Goal: Task Accomplishment & Management: Manage account settings

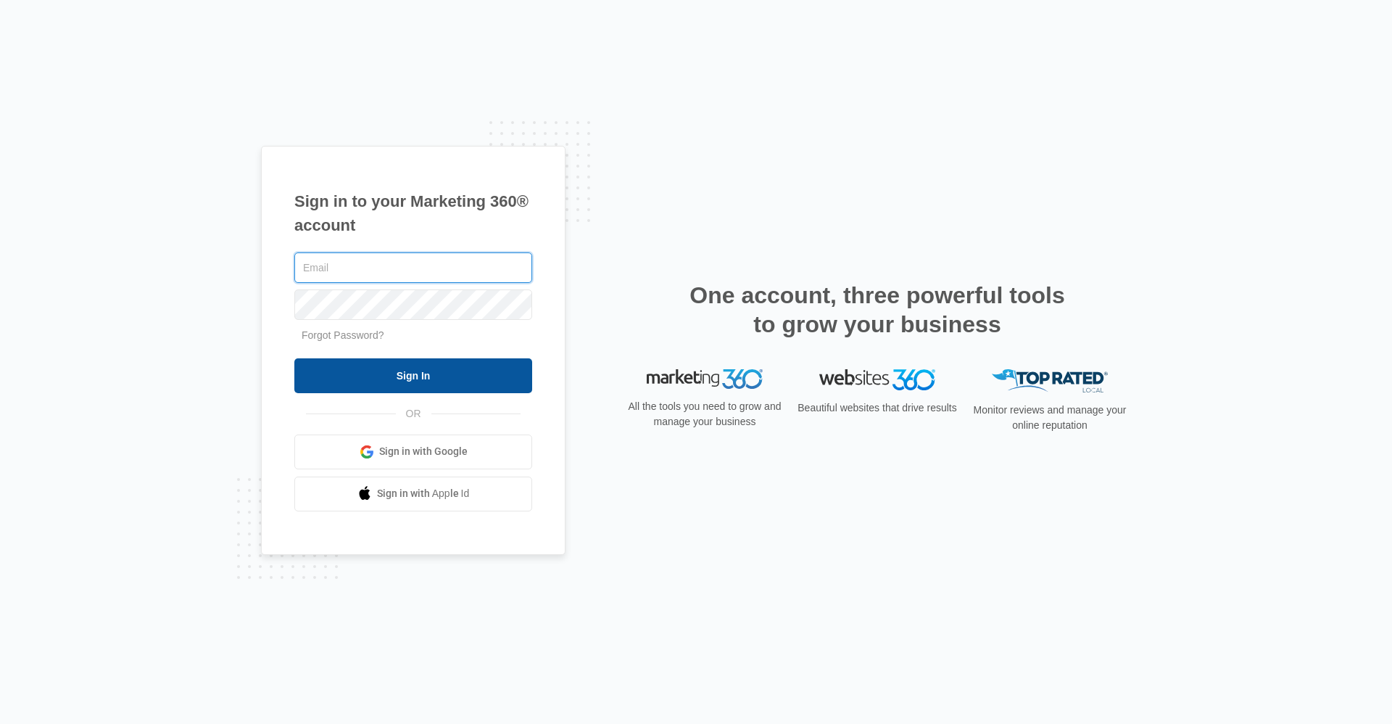
type input "[EMAIL_ADDRESS][DOMAIN_NAME]"
click at [473, 370] on input "Sign In" at bounding box center [413, 375] width 238 height 35
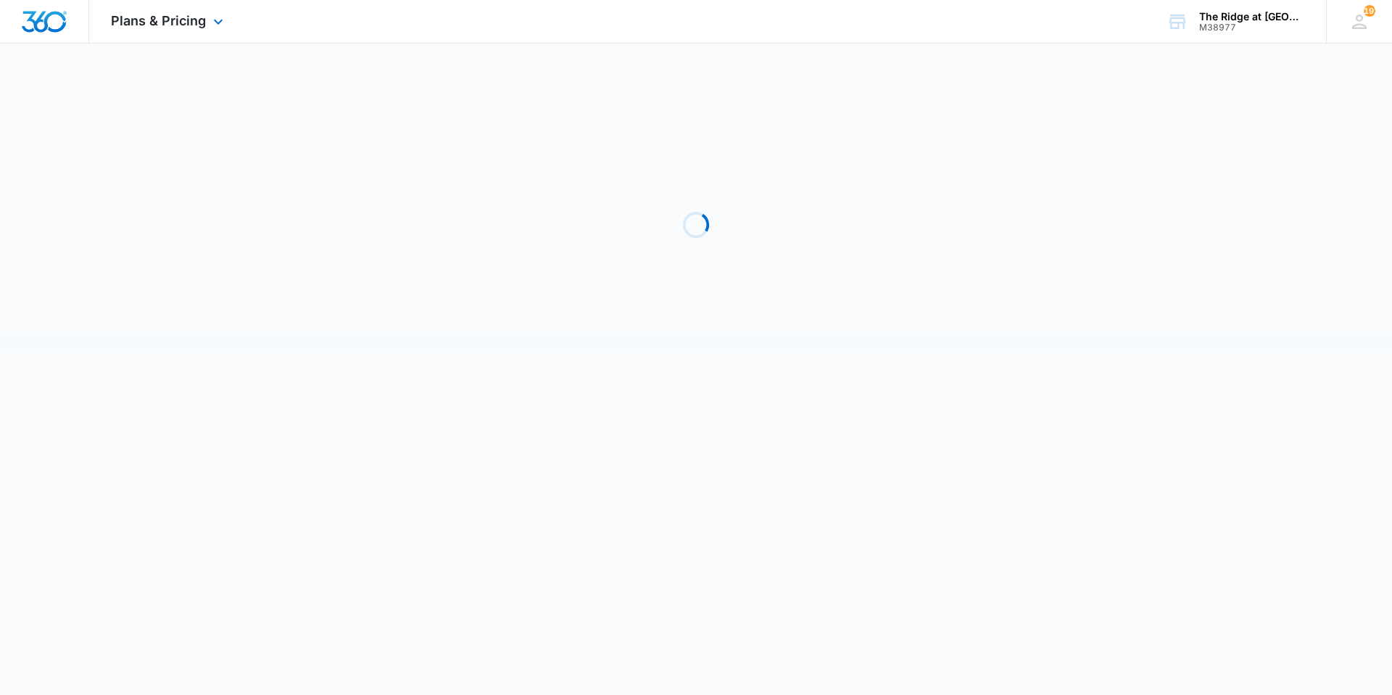
click at [213, 37] on div "Plans & Pricing Apps Reputation Websites Forms CRM Email Social Shop Payments P…" at bounding box center [168, 21] width 159 height 43
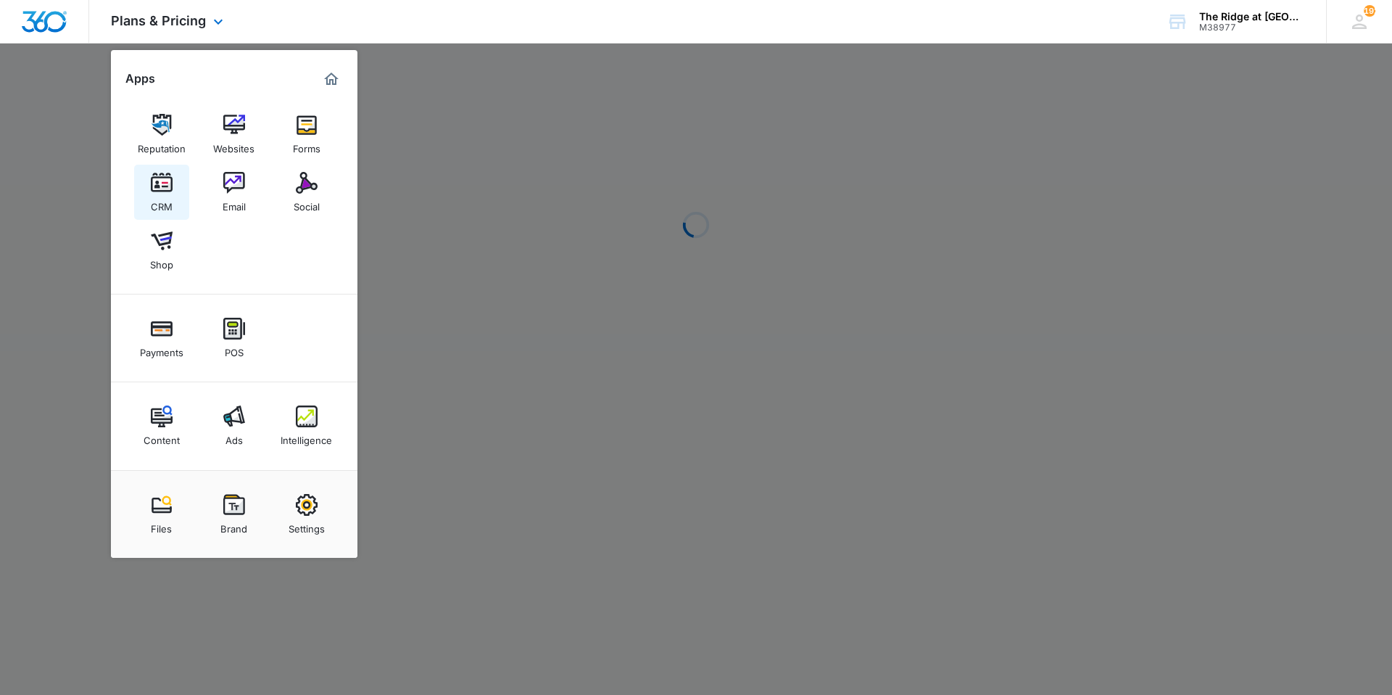
click at [189, 185] on div "Reputation Websites Forms CRM Email Social Shop" at bounding box center [234, 193] width 246 height 204
click at [183, 188] on link "CRM" at bounding box center [161, 192] width 55 height 55
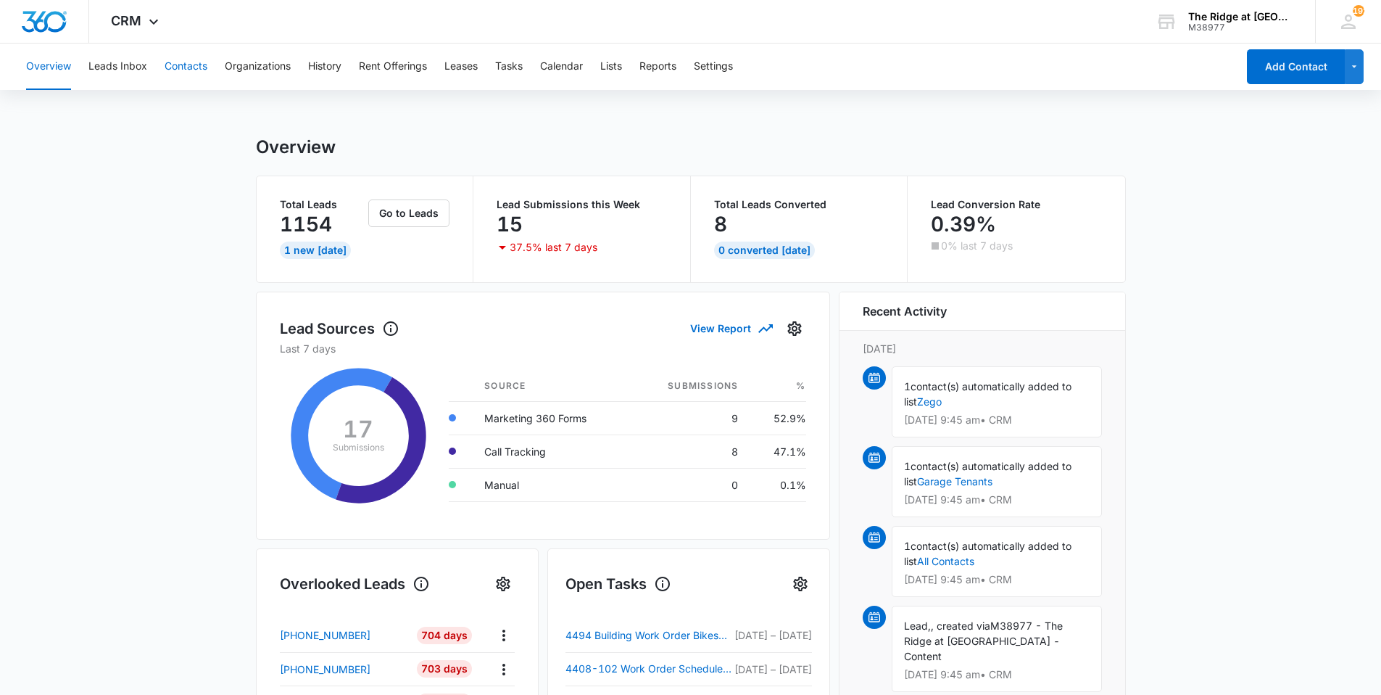
click at [177, 63] on button "Contacts" at bounding box center [186, 66] width 43 height 46
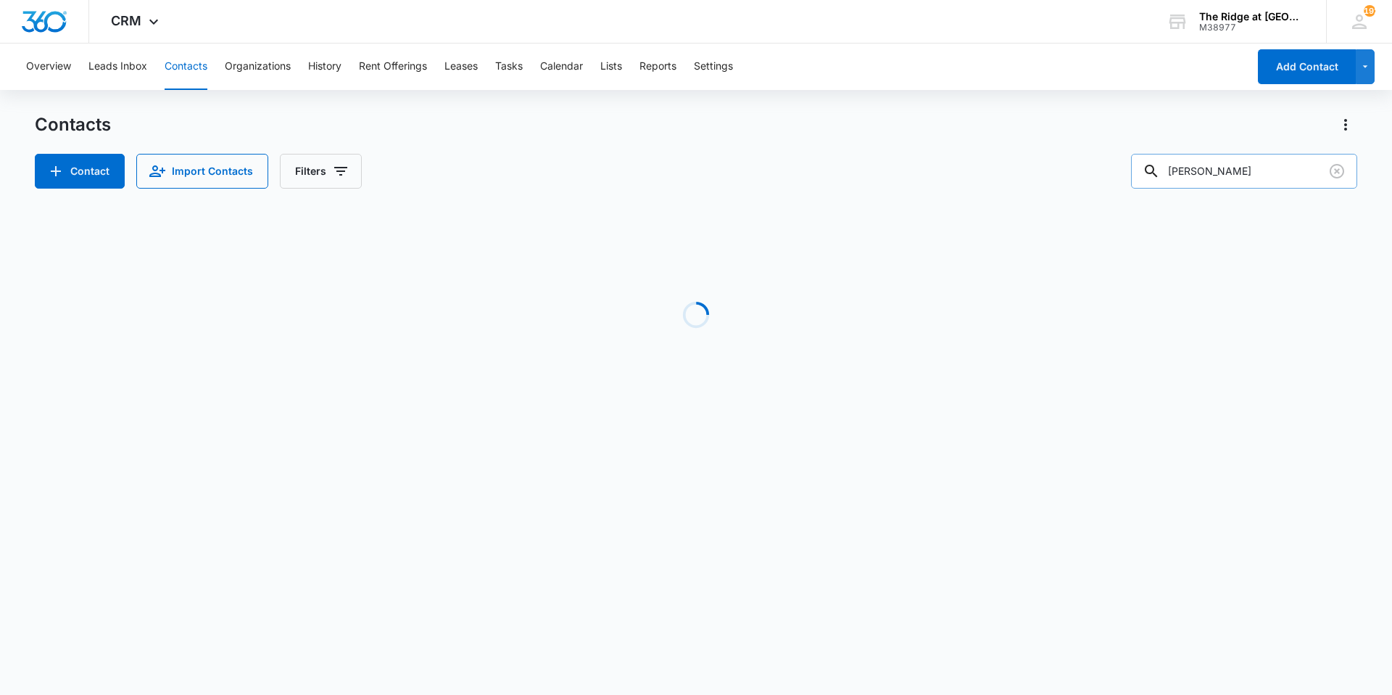
click at [1269, 177] on input "goode" at bounding box center [1244, 171] width 226 height 35
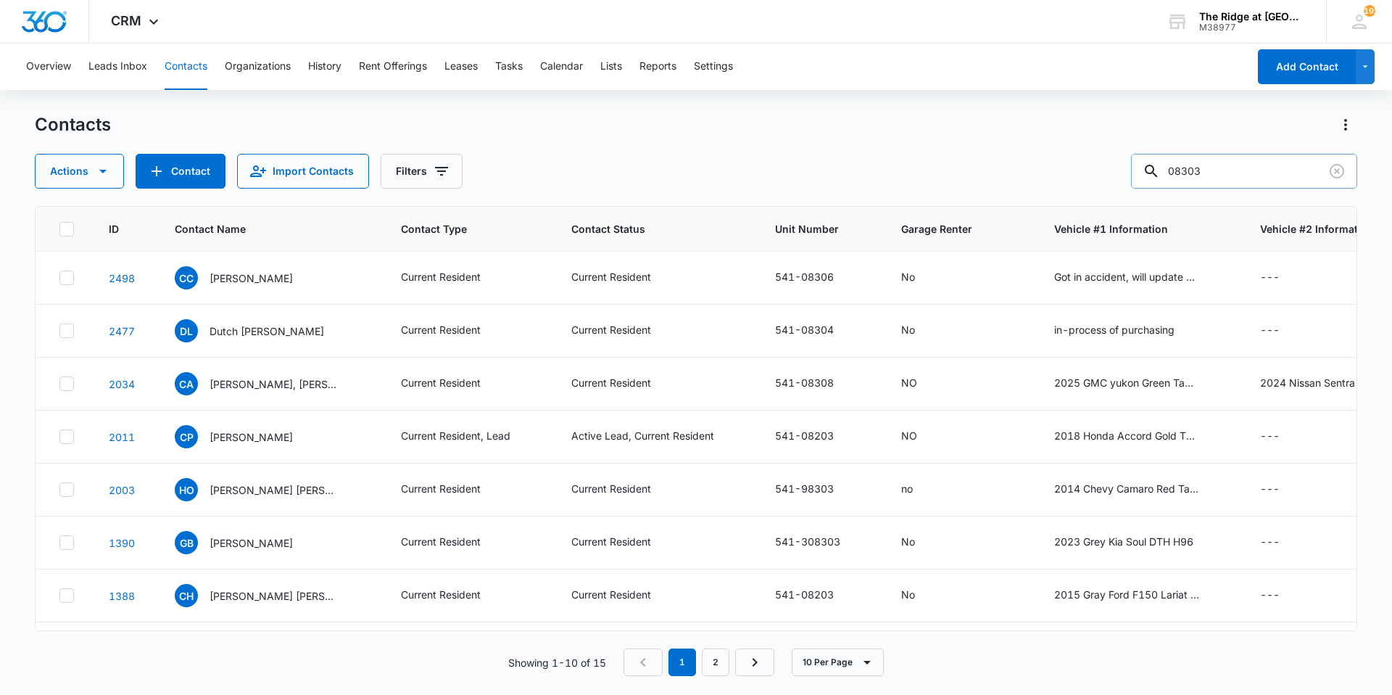
click at [1218, 181] on input "08303" at bounding box center [1244, 171] width 226 height 35
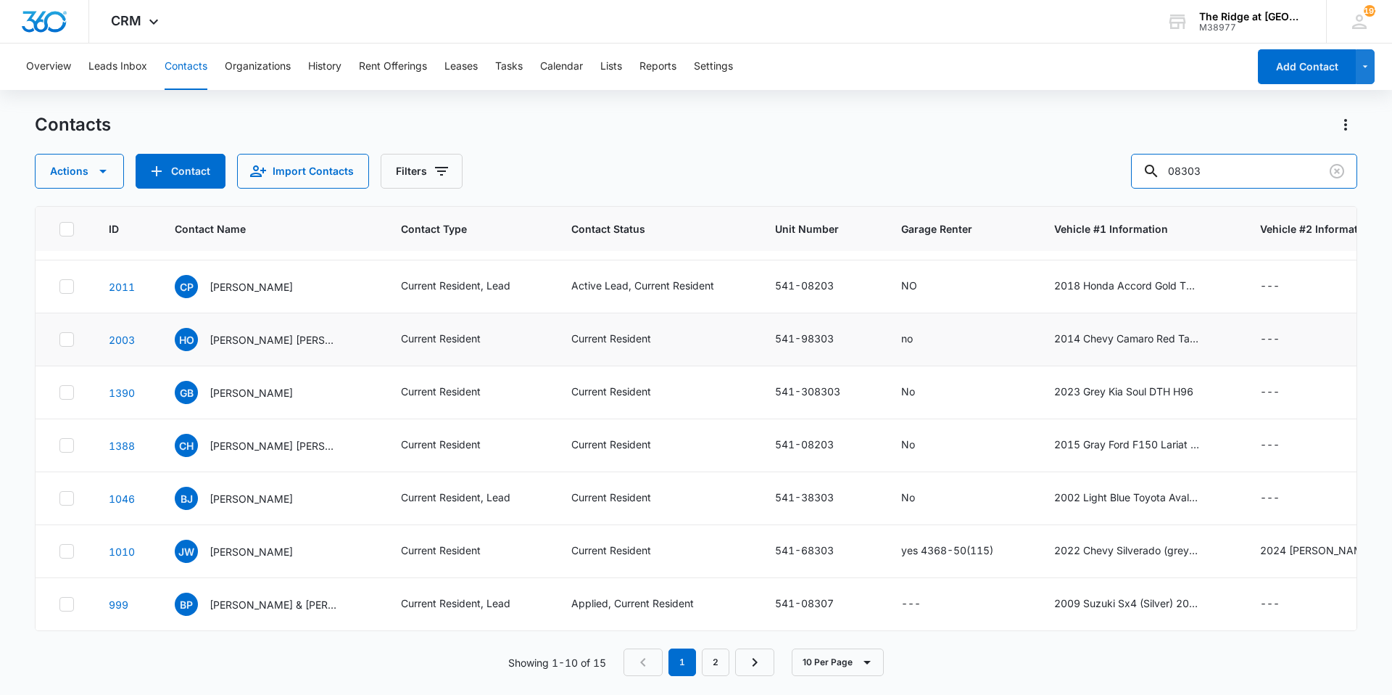
scroll to position [161, 0]
click at [1266, 175] on input "08303" at bounding box center [1244, 171] width 226 height 35
type input "katherine"
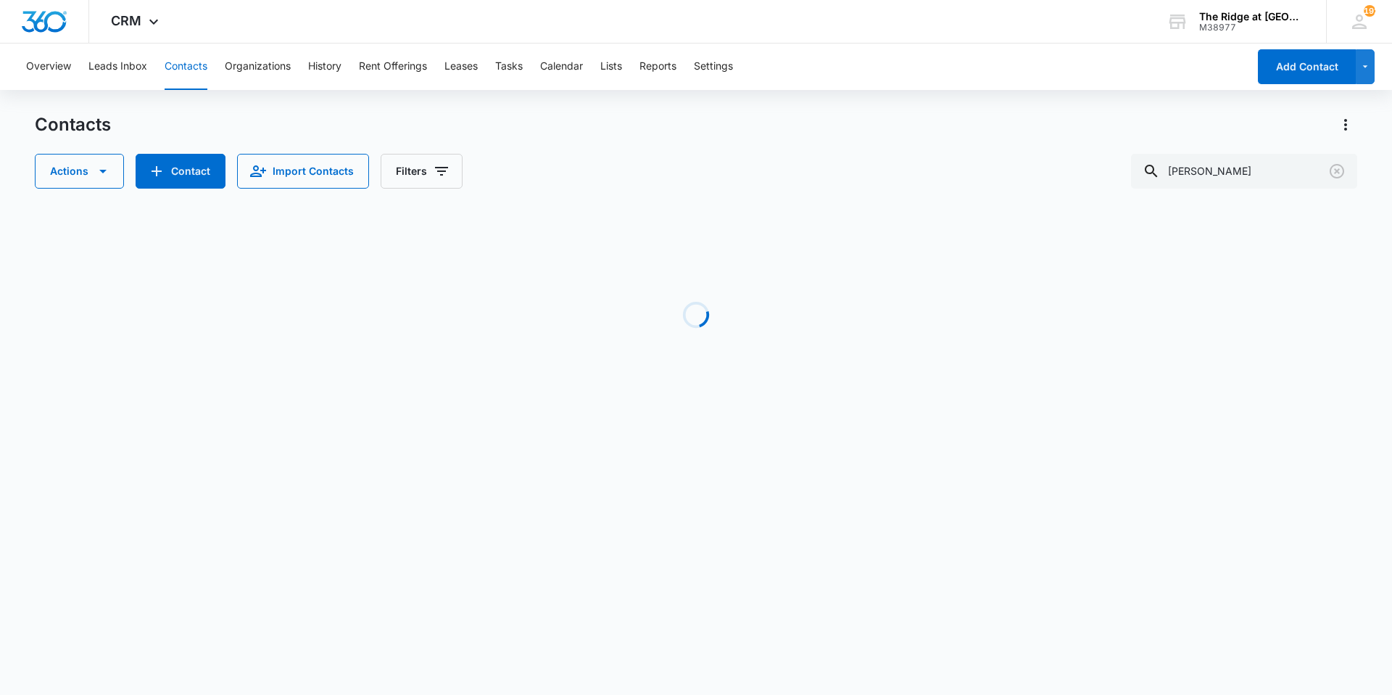
scroll to position [0, 0]
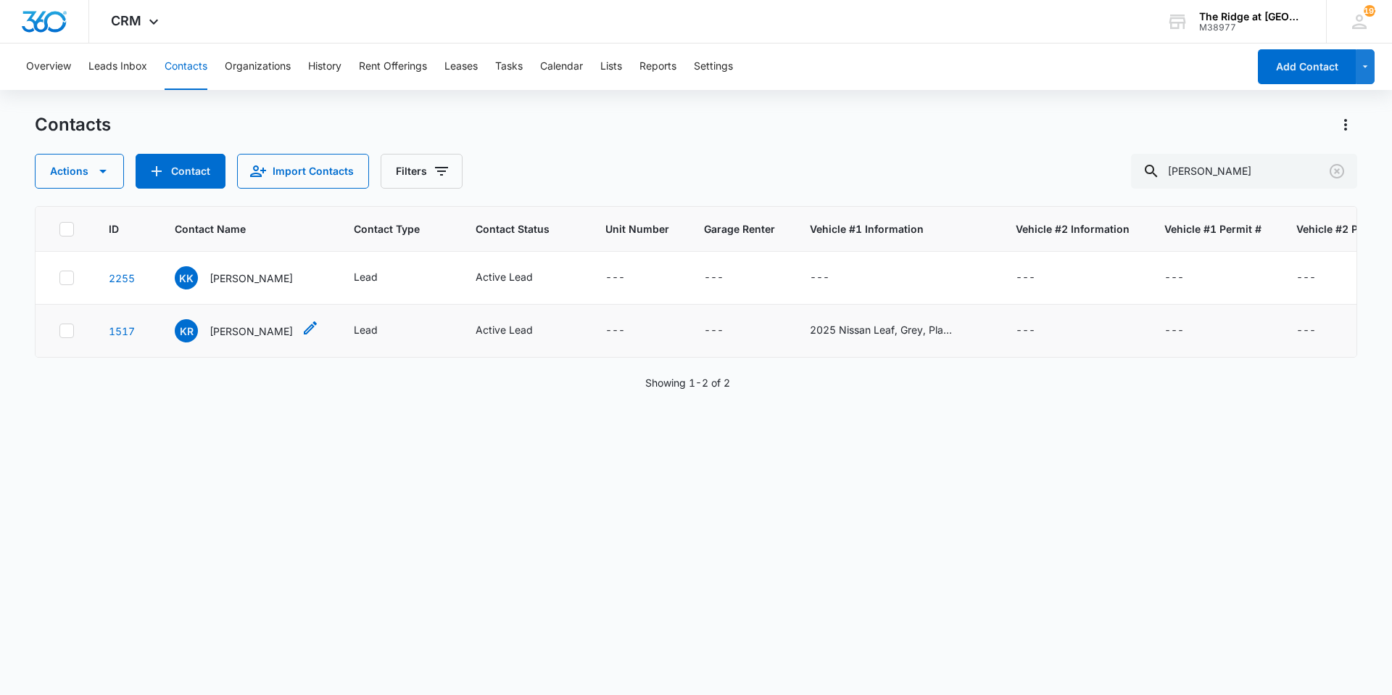
click at [250, 334] on p "Katherine Riffel" at bounding box center [251, 330] width 83 height 15
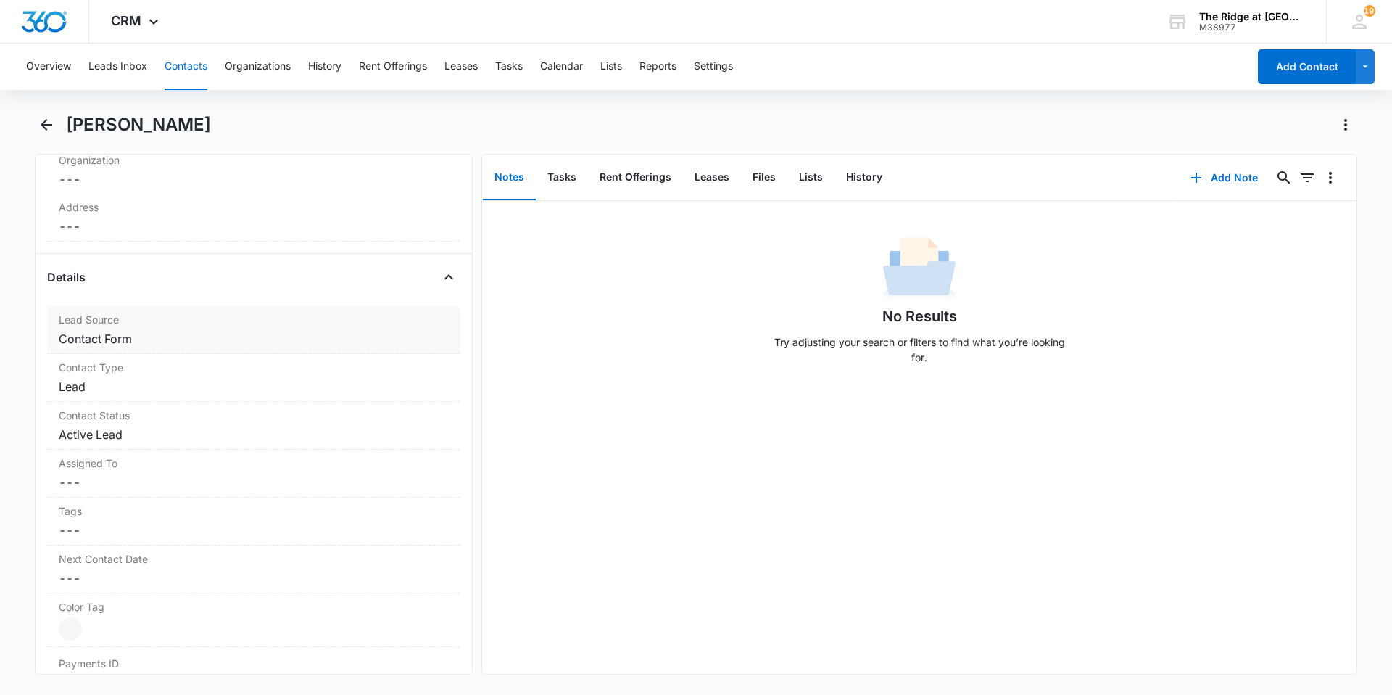
scroll to position [435, 0]
click at [752, 182] on button "Files" at bounding box center [764, 177] width 46 height 45
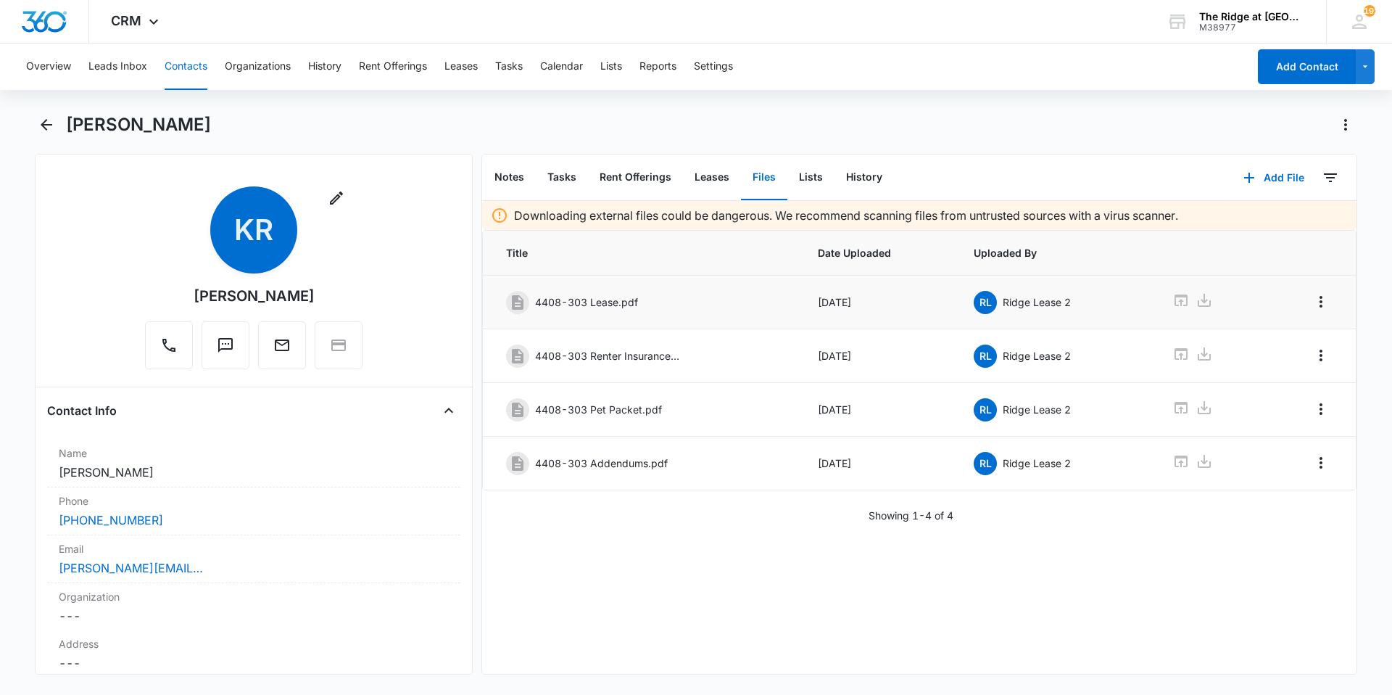
click at [1161, 299] on td at bounding box center [1209, 302] width 109 height 54
click at [1175, 298] on icon at bounding box center [1180, 299] width 17 height 17
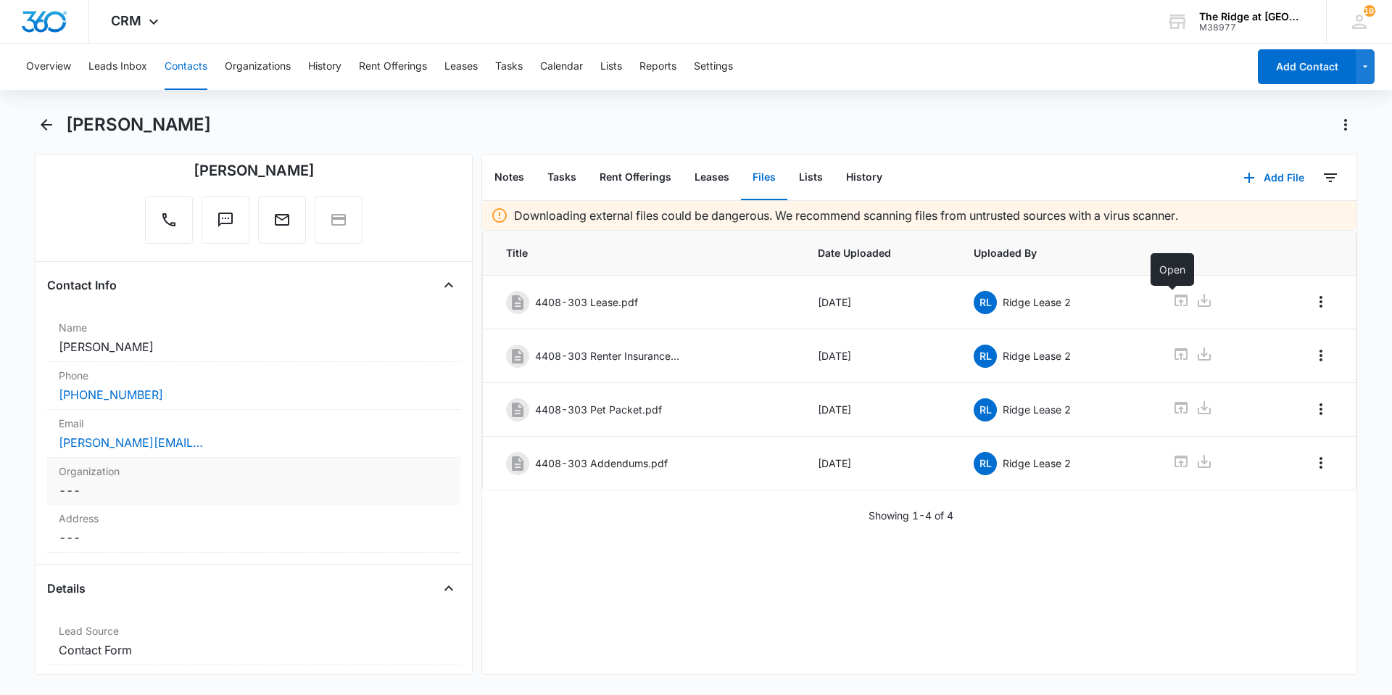
scroll to position [145, 0]
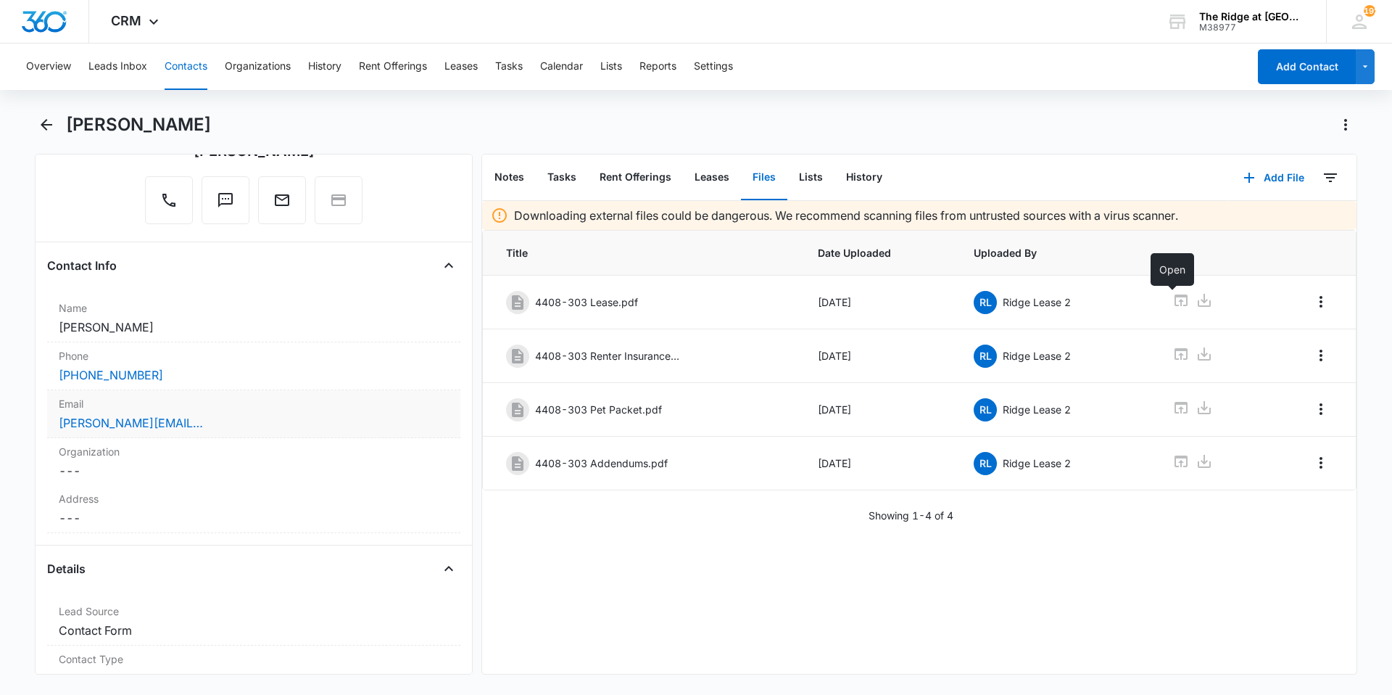
click at [289, 420] on div "katherine.riffel@gmail.com" at bounding box center [254, 422] width 390 height 17
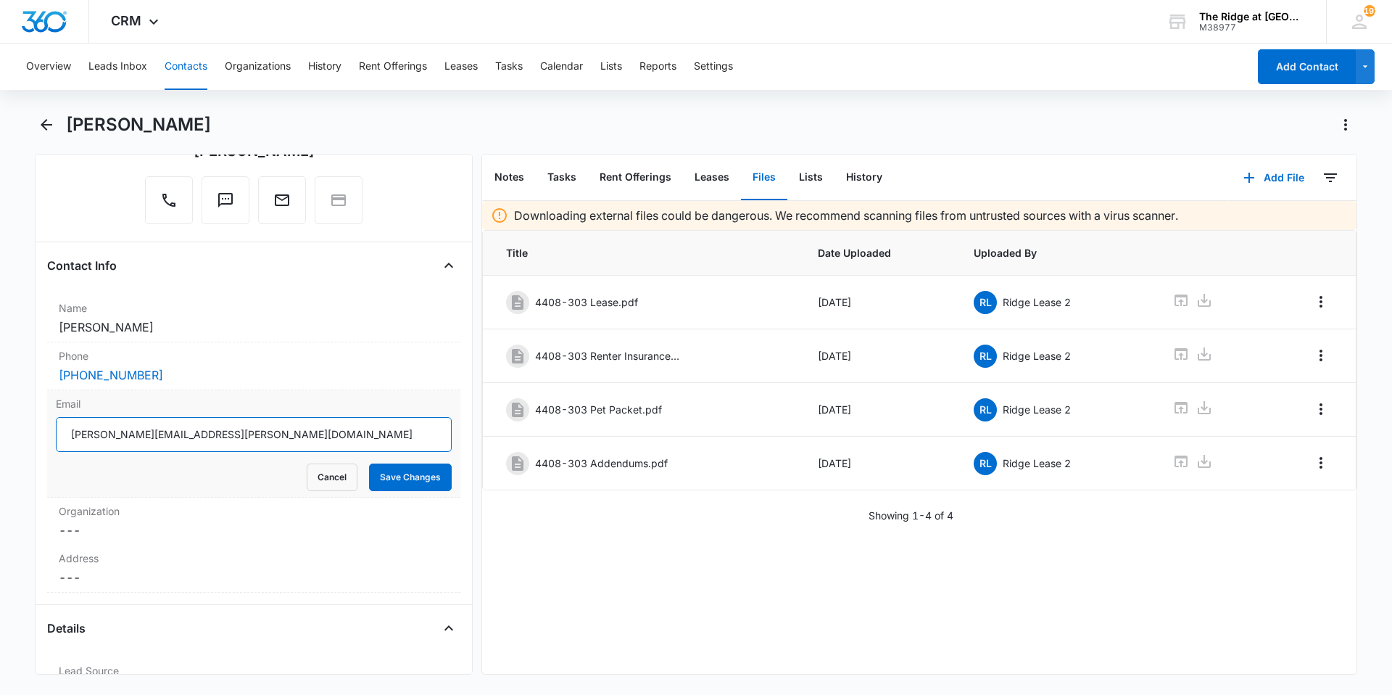
drag, startPoint x: 249, startPoint y: 437, endPoint x: 4, endPoint y: 436, distance: 245.8
click at [4, 436] on main "Katherine Riffel Remove KR Katherine Riffel Contact Info Name Cancel Save Chang…" at bounding box center [696, 402] width 1392 height 579
click at [344, 475] on button "Cancel" at bounding box center [332, 477] width 51 height 28
